Goal: Task Accomplishment & Management: Manage account settings

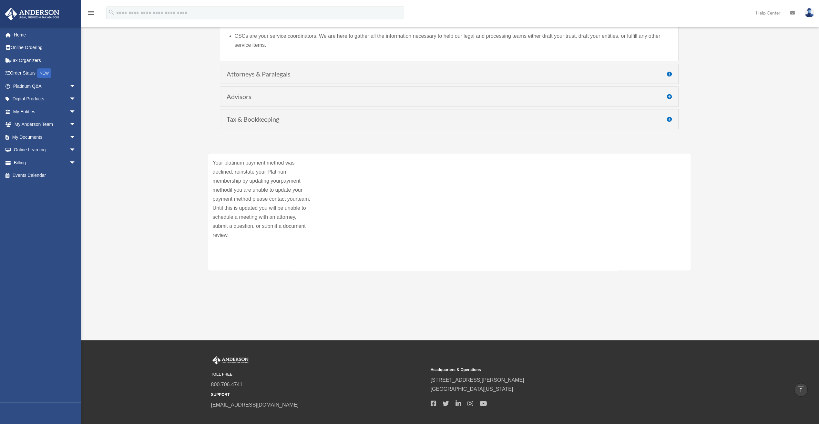
scroll to position [97, 0]
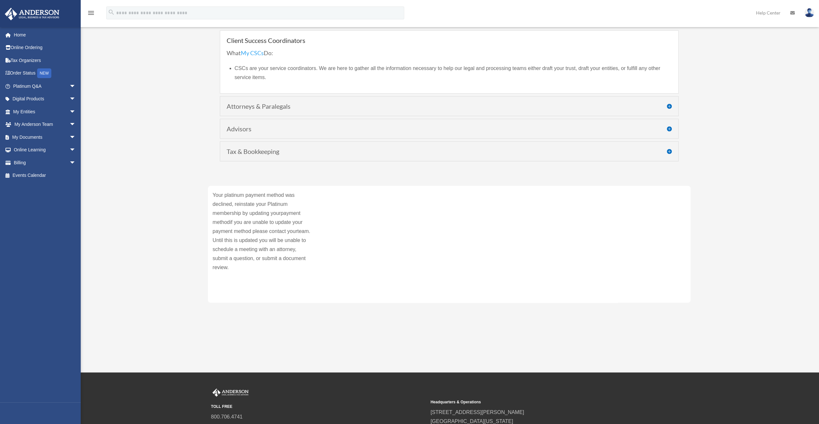
click at [255, 52] on link "My CSCs" at bounding box center [252, 54] width 23 height 10
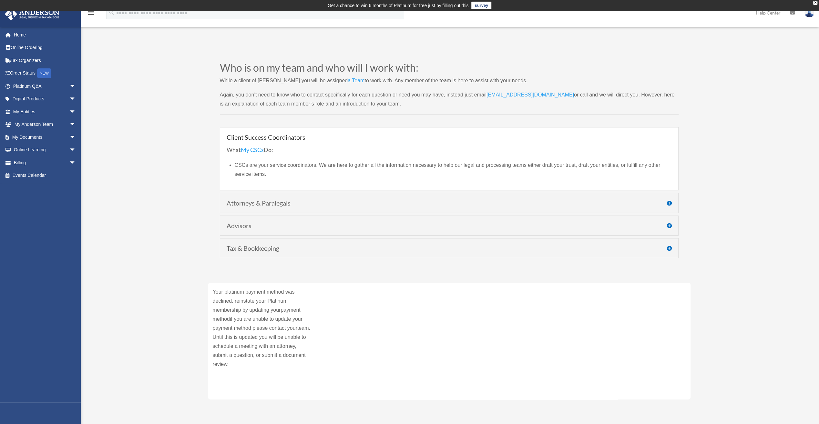
click at [348, 84] on link "a Team" at bounding box center [356, 82] width 17 height 9
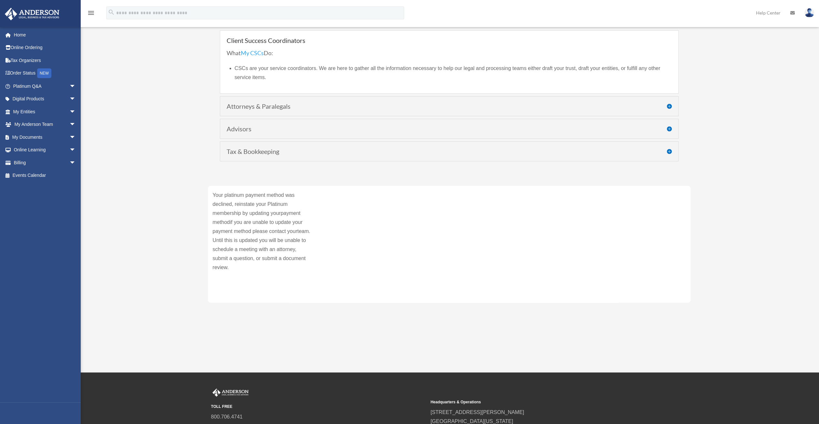
scroll to position [165, 0]
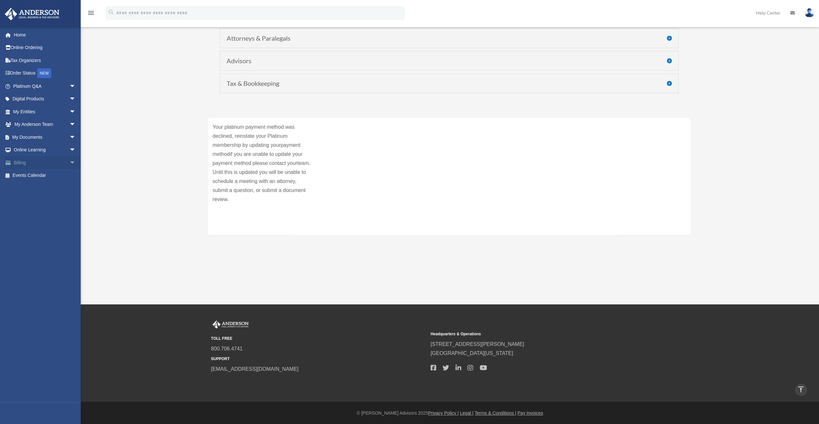
click at [34, 161] on link "Billing arrow_drop_down" at bounding box center [45, 162] width 81 height 13
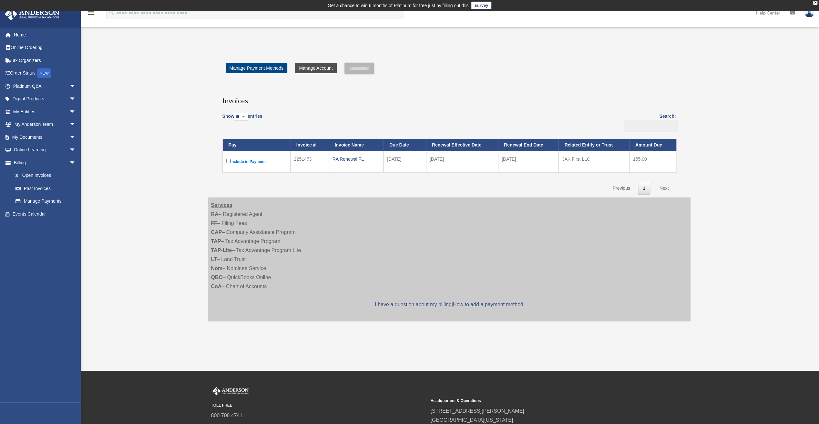
click at [309, 69] on link "Manage Account" at bounding box center [315, 68] width 41 height 10
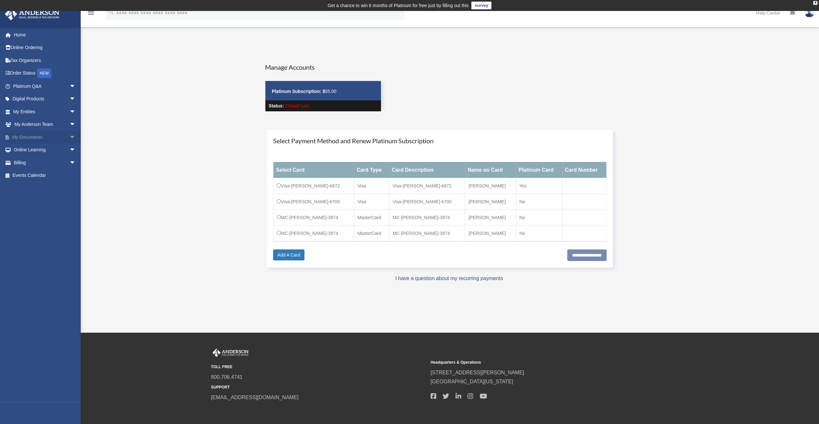
click at [69, 138] on span "arrow_drop_down" at bounding box center [75, 137] width 13 height 13
click at [54, 127] on link "My Anderson Team arrow_drop_down" at bounding box center [45, 124] width 81 height 13
click at [69, 124] on span "arrow_drop_down" at bounding box center [75, 124] width 13 height 13
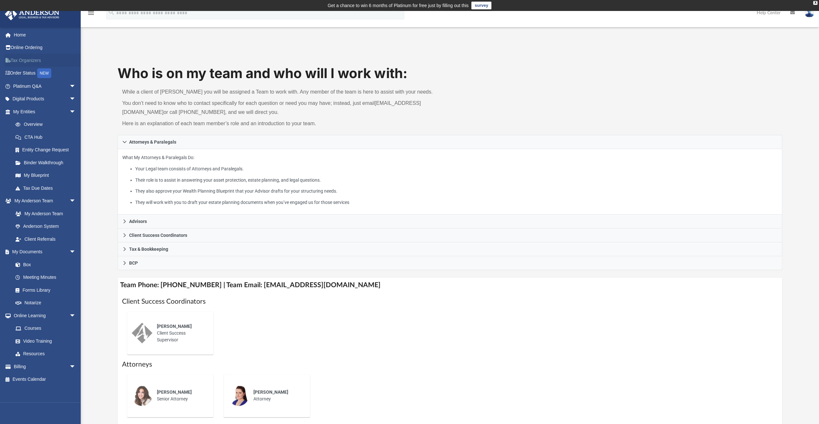
click at [27, 63] on link "Tax Organizers" at bounding box center [45, 60] width 81 height 13
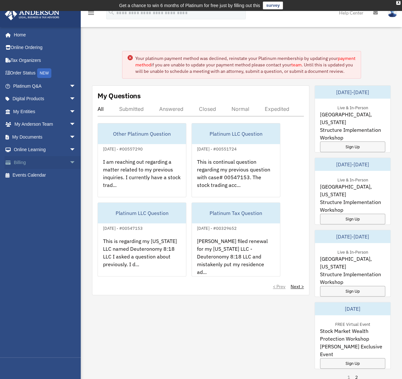
click at [59, 164] on link "Billing arrow_drop_down" at bounding box center [45, 162] width 81 height 13
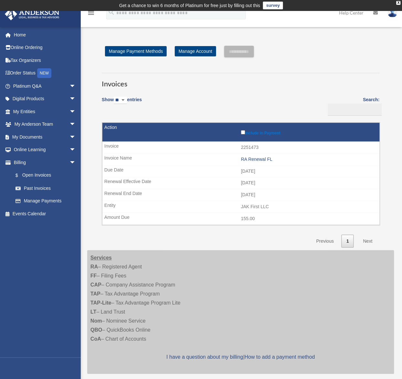
scroll to position [65, 0]
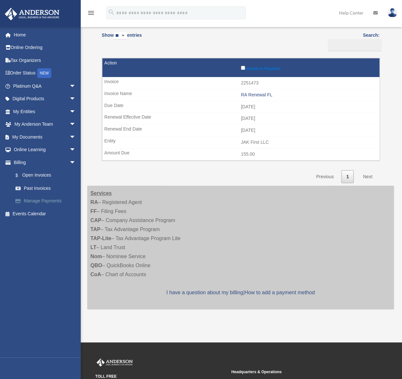
click at [59, 200] on link "Manage Payments" at bounding box center [47, 201] width 76 height 13
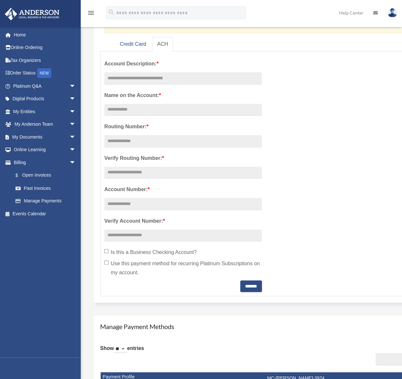
scroll to position [32, 0]
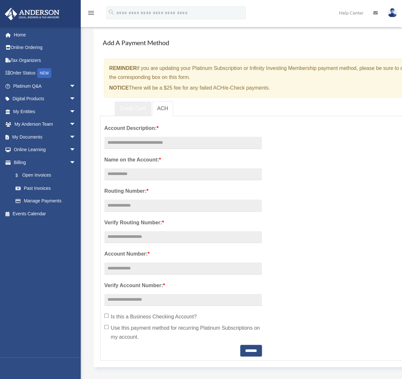
click at [127, 106] on link "Credit Card" at bounding box center [133, 109] width 37 height 15
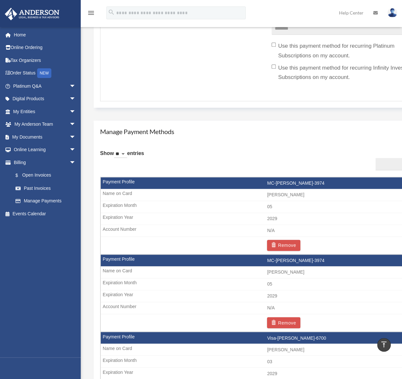
scroll to position [153, 0]
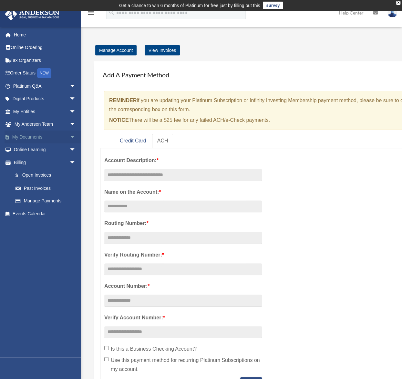
click at [38, 136] on link "My Documents arrow_drop_down" at bounding box center [45, 137] width 81 height 13
click at [41, 58] on link "Tax Organizers" at bounding box center [45, 60] width 81 height 13
